Goal: Information Seeking & Learning: Find specific fact

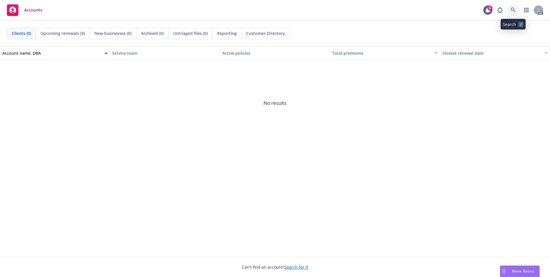
click at [514, 12] on icon at bounding box center [513, 9] width 5 height 5
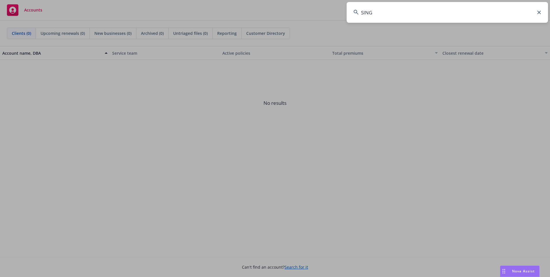
type input "SING"
click at [538, 13] on icon at bounding box center [538, 12] width 3 height 3
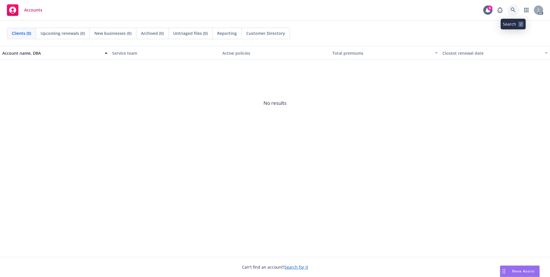
click at [510, 9] on link at bounding box center [514, 10] width 12 height 12
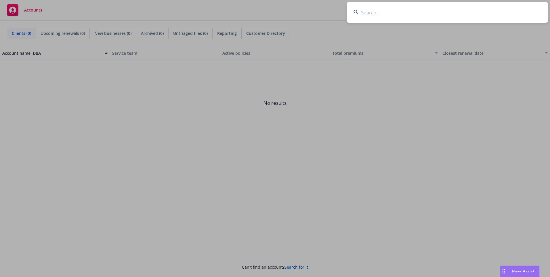
click at [486, 12] on input at bounding box center [447, 12] width 201 height 21
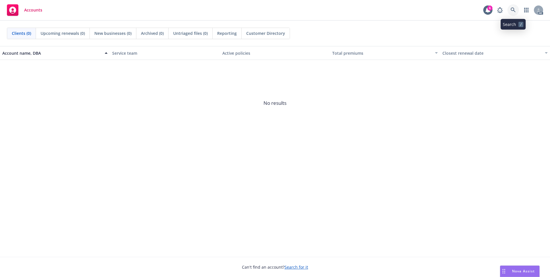
click at [517, 12] on link at bounding box center [514, 10] width 12 height 12
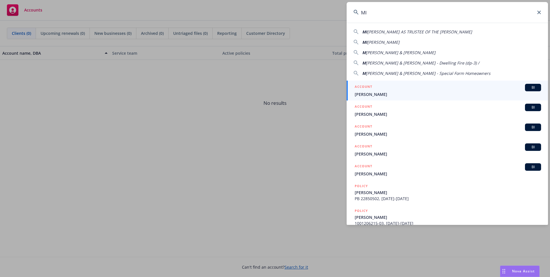
type input "M"
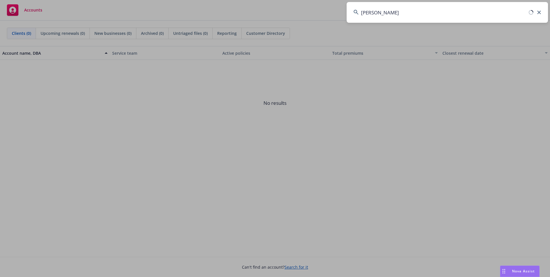
type input "[PERSON_NAME]"
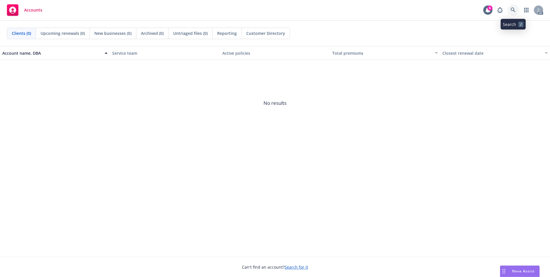
click at [512, 7] on link at bounding box center [514, 10] width 12 height 12
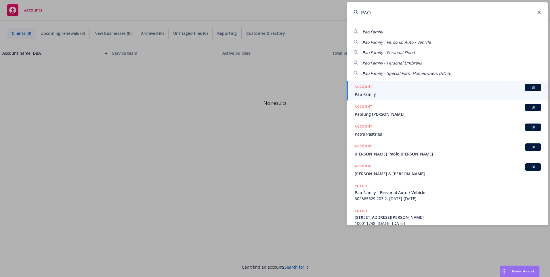
type input "PAO"
click at [436, 89] on div "ACCOUNT BI" at bounding box center [448, 87] width 186 height 7
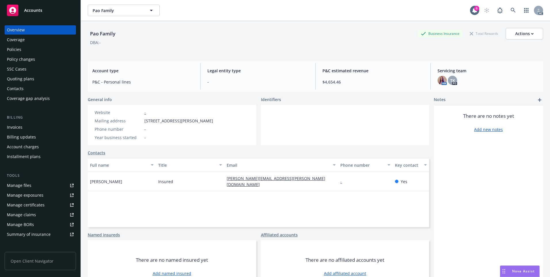
click at [25, 50] on div "Policies" at bounding box center [40, 49] width 67 height 9
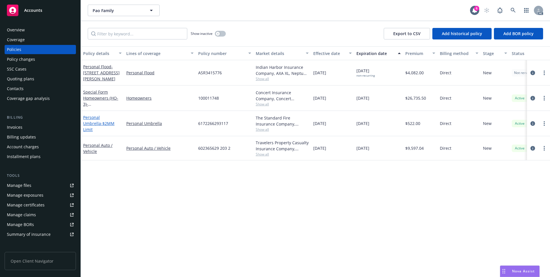
click at [99, 121] on link "Personal Umbrella - $2MM Limit" at bounding box center [98, 124] width 31 height 18
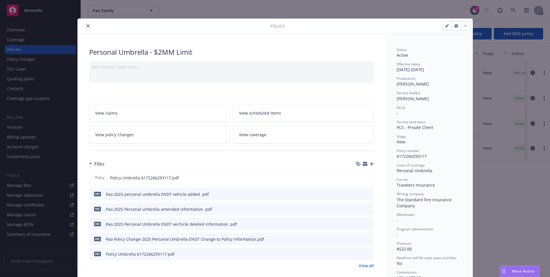
scroll to position [17, 0]
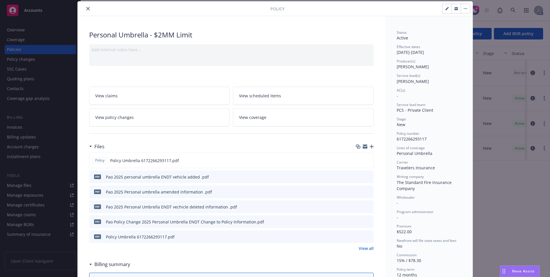
click at [85, 9] on button "close" at bounding box center [88, 8] width 7 height 7
click at [86, 9] on icon "close" at bounding box center [87, 8] width 3 height 3
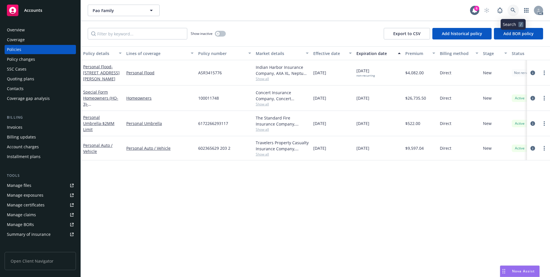
click at [512, 13] on icon at bounding box center [513, 10] width 5 height 5
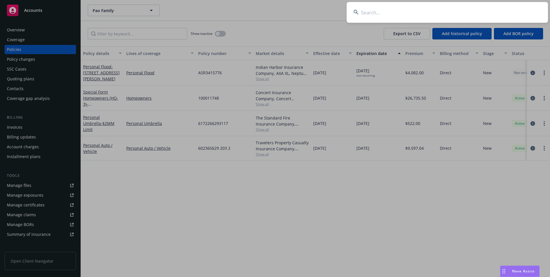
click at [447, 16] on input at bounding box center [447, 12] width 201 height 21
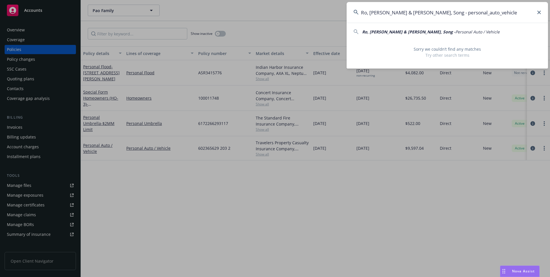
click at [464, 33] on div "[PERSON_NAME] & [PERSON_NAME], Song - Personal Auto / Vehicle" at bounding box center [448, 32] width 188 height 6
type input "[PERSON_NAME] & [PERSON_NAME], Song - Personal Auto / Vehicle"
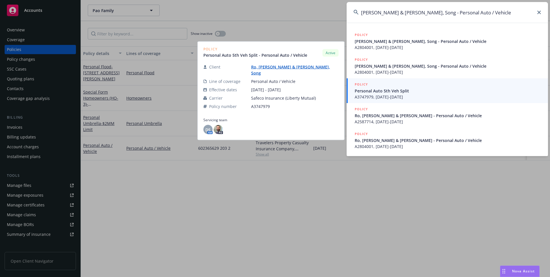
click at [396, 91] on span "Personal Auto 5th Veh Split" at bounding box center [448, 91] width 186 height 6
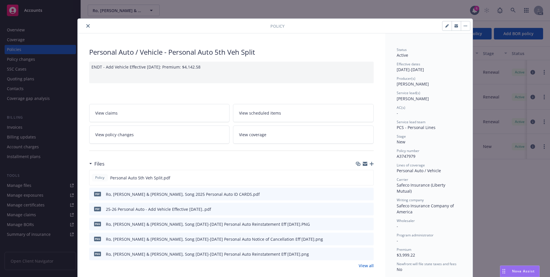
click at [409, 156] on span "A3747979" at bounding box center [406, 155] width 19 height 5
click at [407, 156] on span "A3747979" at bounding box center [406, 155] width 19 height 5
click at [399, 158] on span "A3747979" at bounding box center [406, 155] width 19 height 5
drag, startPoint x: 399, startPoint y: 158, endPoint x: 413, endPoint y: 157, distance: 14.1
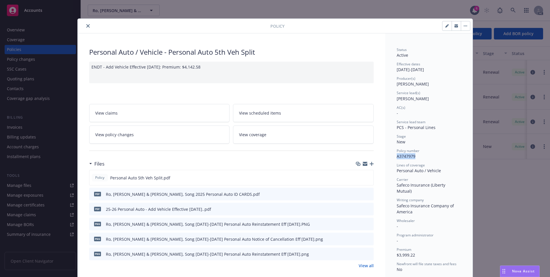
copy span "A3747979"
click at [86, 25] on icon "close" at bounding box center [87, 25] width 3 height 3
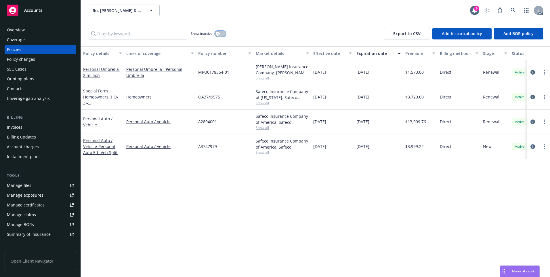
click at [221, 35] on button "button" at bounding box center [220, 34] width 11 height 6
